Goal: Task Accomplishment & Management: Use online tool/utility

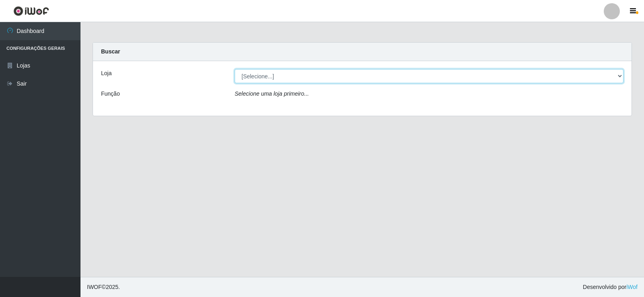
click at [264, 77] on select "[Selecione...] SuperFácil Atacado - [GEOGRAPHIC_DATA]" at bounding box center [429, 76] width 389 height 14
select select "504"
click at [235, 69] on select "[Selecione...] SuperFácil Atacado - [GEOGRAPHIC_DATA]" at bounding box center [429, 76] width 389 height 14
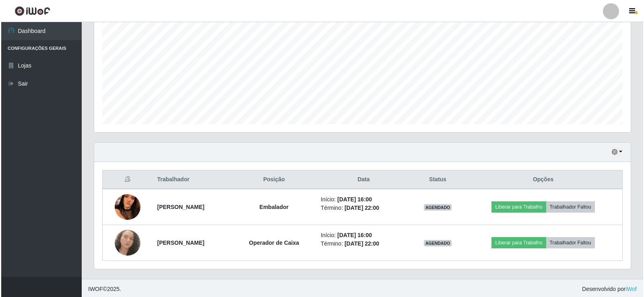
scroll to position [165, 0]
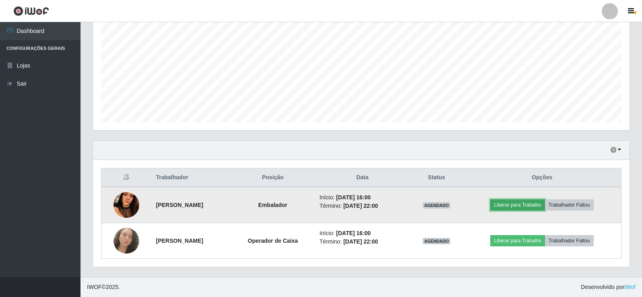
click at [525, 204] on button "Liberar para Trabalho" at bounding box center [517, 205] width 54 height 11
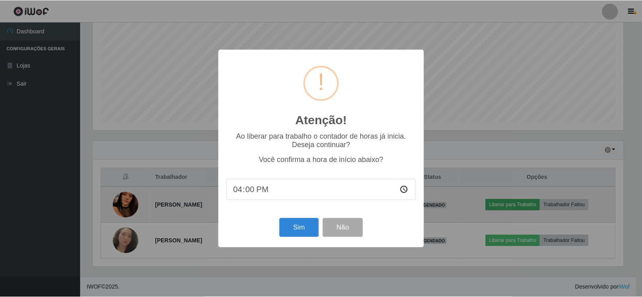
scroll to position [167, 532]
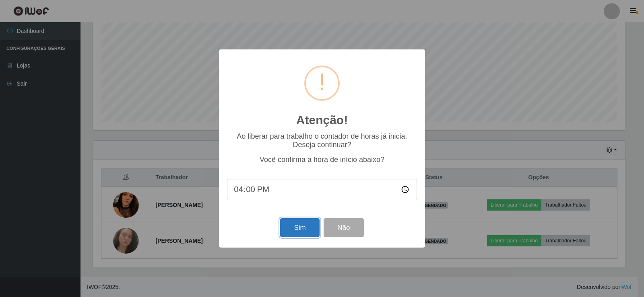
click at [294, 232] on button "Sim" at bounding box center [299, 227] width 39 height 19
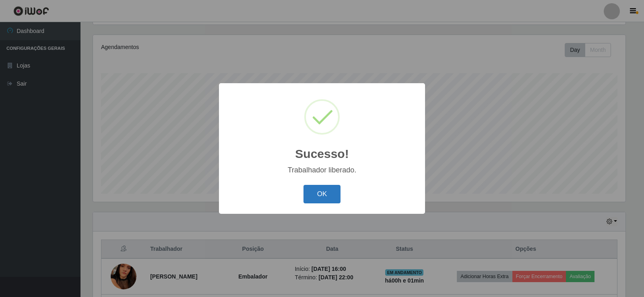
click at [325, 198] on button "OK" at bounding box center [321, 194] width 37 height 19
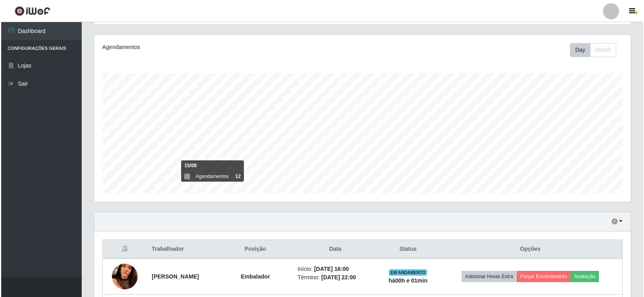
scroll to position [165, 0]
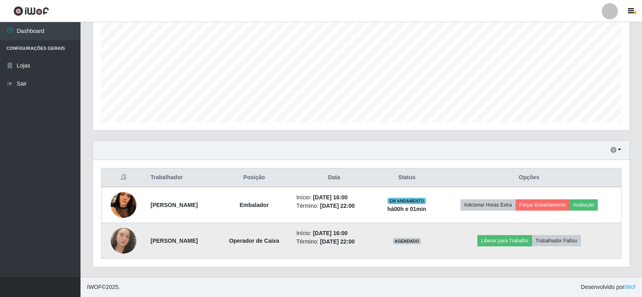
click at [490, 235] on td "Liberar para Trabalho Trabalhador Faltou" at bounding box center [529, 241] width 184 height 36
click at [493, 240] on button "Liberar para Trabalho" at bounding box center [504, 240] width 54 height 11
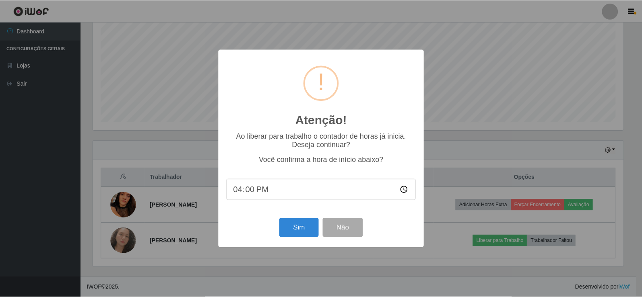
scroll to position [167, 532]
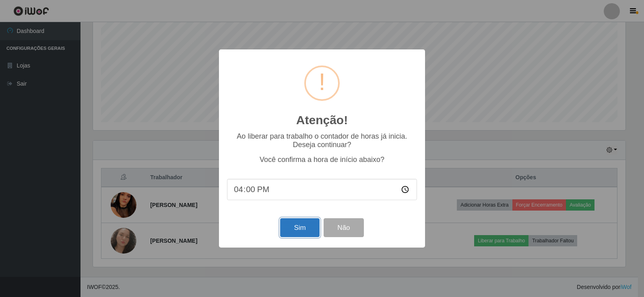
click at [304, 235] on button "Sim" at bounding box center [299, 227] width 39 height 19
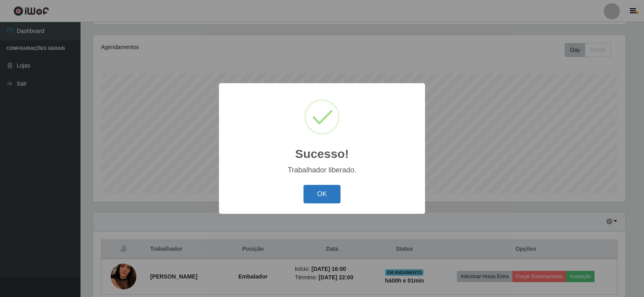
click at [319, 198] on button "OK" at bounding box center [321, 194] width 37 height 19
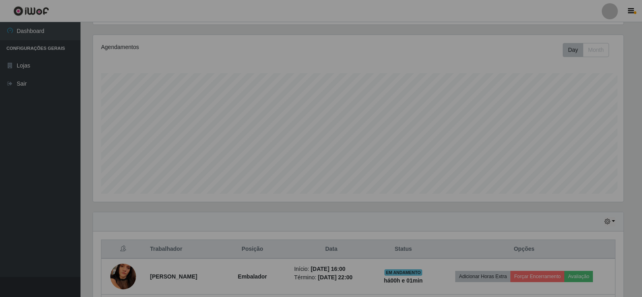
scroll to position [167, 536]
